Goal: Transaction & Acquisition: Purchase product/service

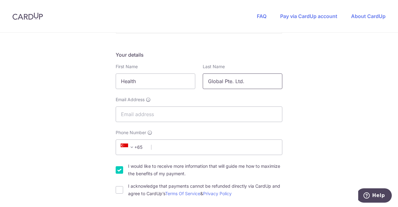
scroll to position [124, 0]
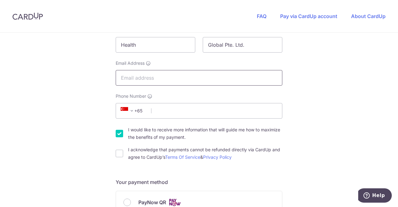
click at [158, 77] on input "Email Address" at bounding box center [199, 78] width 167 height 16
type input "[EMAIL_ADDRESS][DOMAIN_NAME]"
click at [171, 109] on input "Phone Number" at bounding box center [199, 111] width 167 height 16
type input "86969408"
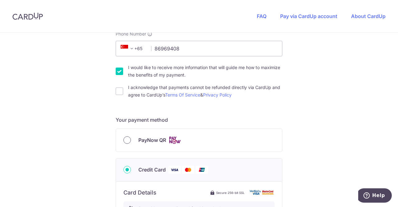
click at [126, 142] on input "PayNow QR" at bounding box center [126, 139] width 7 height 7
radio input "true"
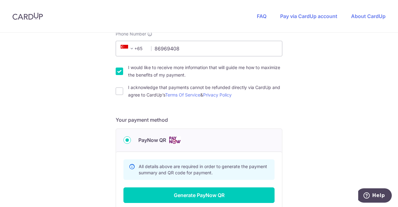
click at [178, 140] on img at bounding box center [174, 140] width 12 height 8
click at [131, 140] on input "PayNow QR" at bounding box center [126, 139] width 7 height 7
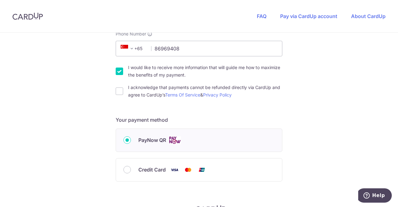
click at [176, 141] on img at bounding box center [174, 140] width 12 height 8
click at [131, 141] on input "PayNow QR" at bounding box center [126, 139] width 7 height 7
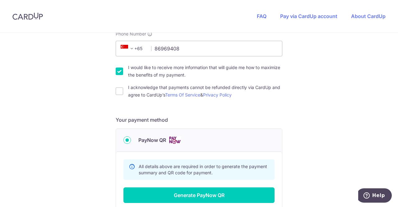
scroll to position [278, 0]
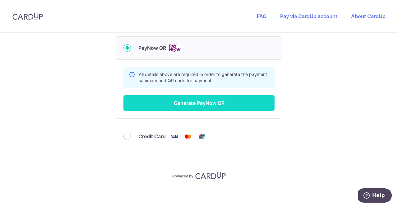
click at [210, 105] on button "Generate PayNow QR" at bounding box center [198, 103] width 151 height 16
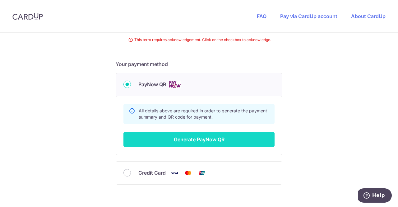
click at [192, 139] on button "Generate PayNow QR" at bounding box center [198, 139] width 151 height 16
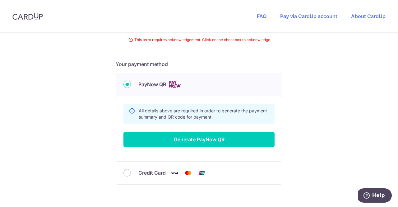
scroll to position [158, 0]
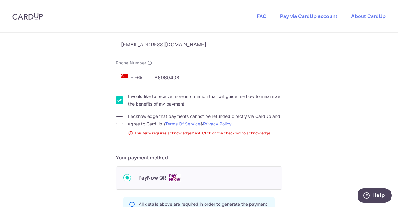
click at [119, 121] on input "I acknowledge that payments cannot be refunded directly via CardUp and agree to…" at bounding box center [119, 119] width 7 height 7
checkbox input "true"
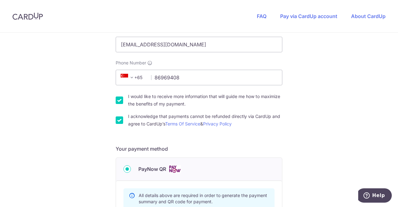
scroll to position [251, 0]
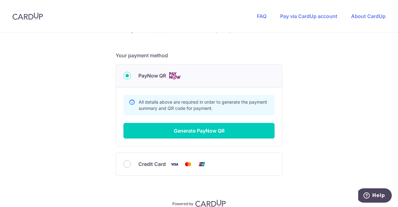
click at [184, 80] on div "PayNow QR" at bounding box center [199, 75] width 166 height 23
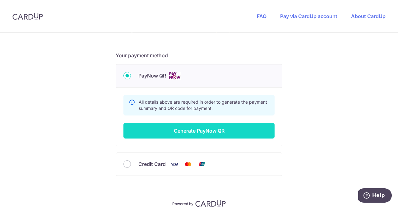
click at [198, 129] on button "Generate PayNow QR" at bounding box center [198, 131] width 151 height 16
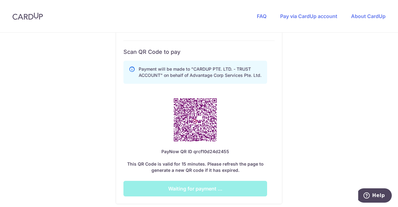
scroll to position [344, 0]
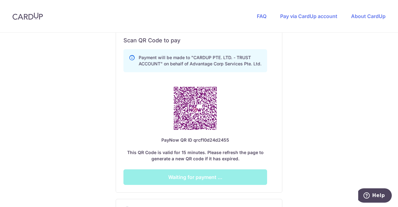
drag, startPoint x: 345, startPoint y: 89, endPoint x: 294, endPoint y: 92, distance: 50.7
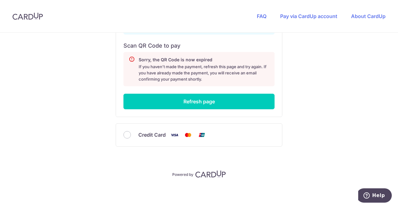
scroll to position [330, 0]
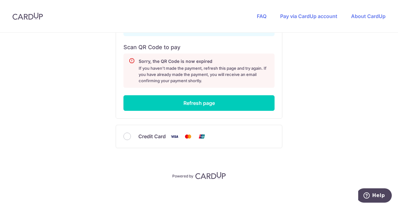
drag, startPoint x: 360, startPoint y: 99, endPoint x: 211, endPoint y: 155, distance: 159.8
